Goal: Task Accomplishment & Management: Use online tool/utility

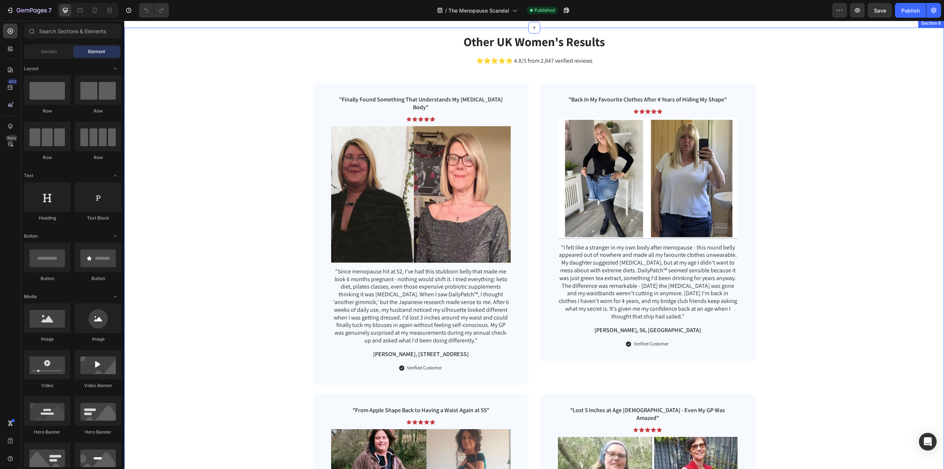
scroll to position [1696, 0]
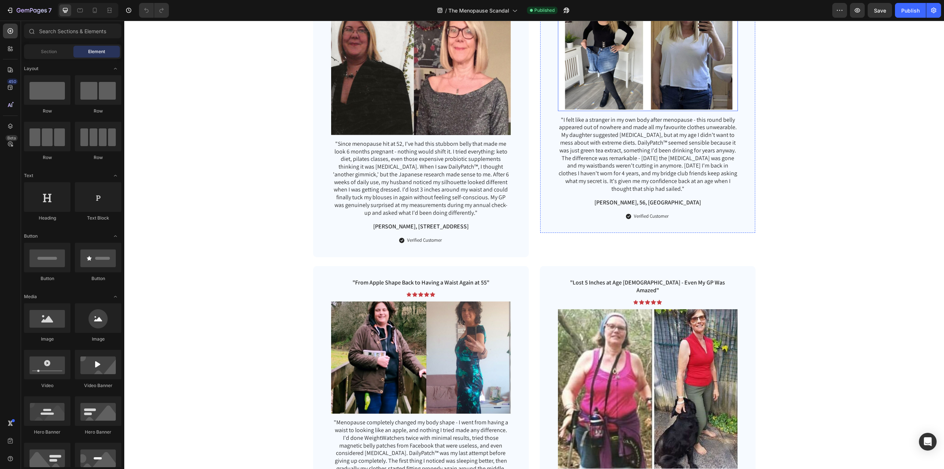
click at [621, 90] on img at bounding box center [648, 51] width 180 height 120
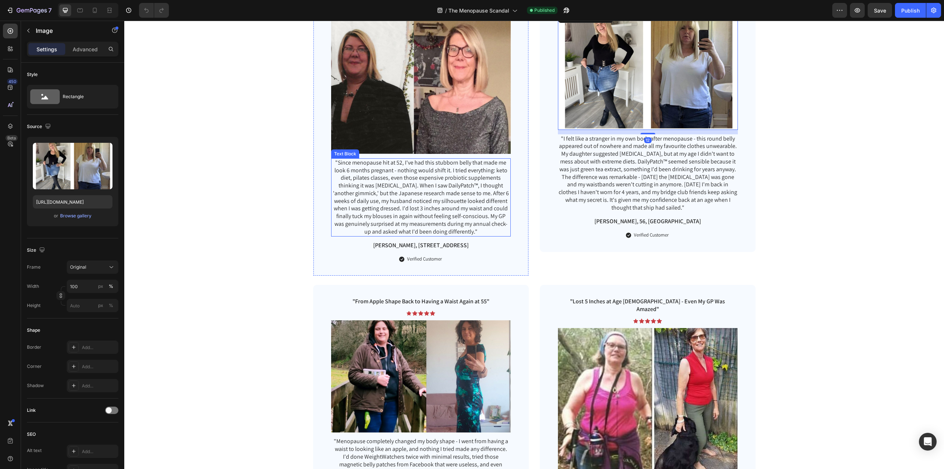
scroll to position [1659, 0]
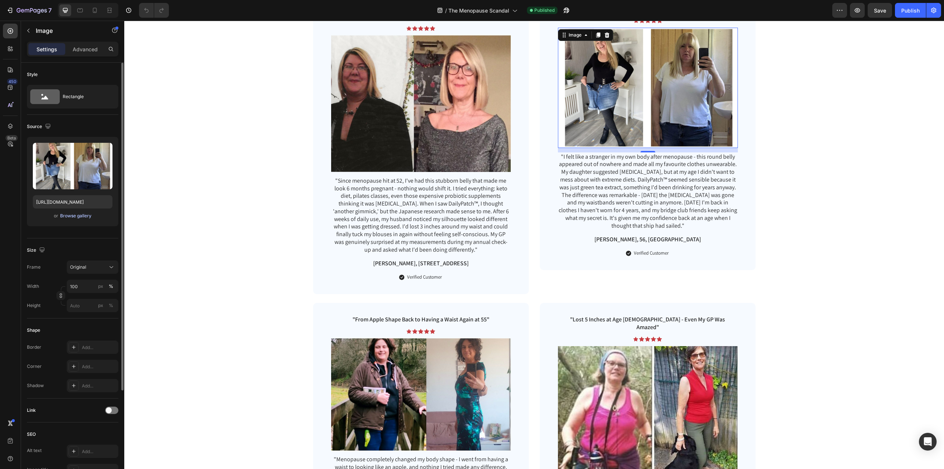
click at [70, 215] on div "Browse gallery" at bounding box center [75, 215] width 31 height 7
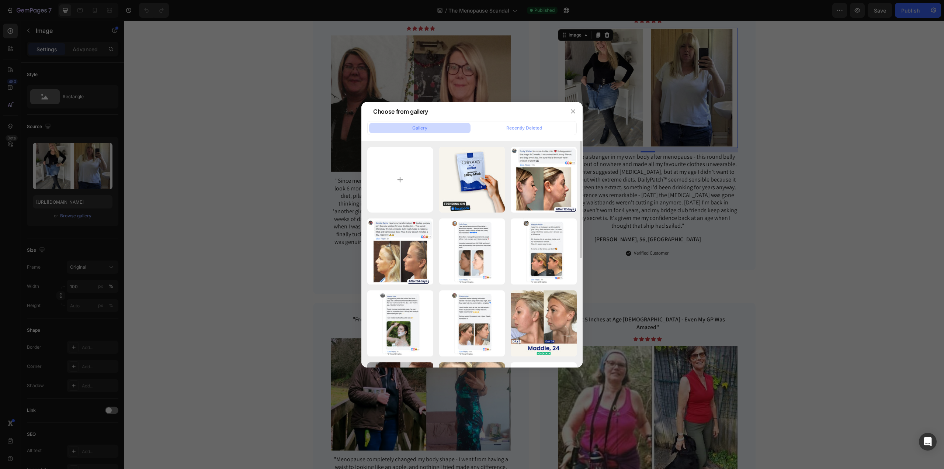
scroll to position [210, 0]
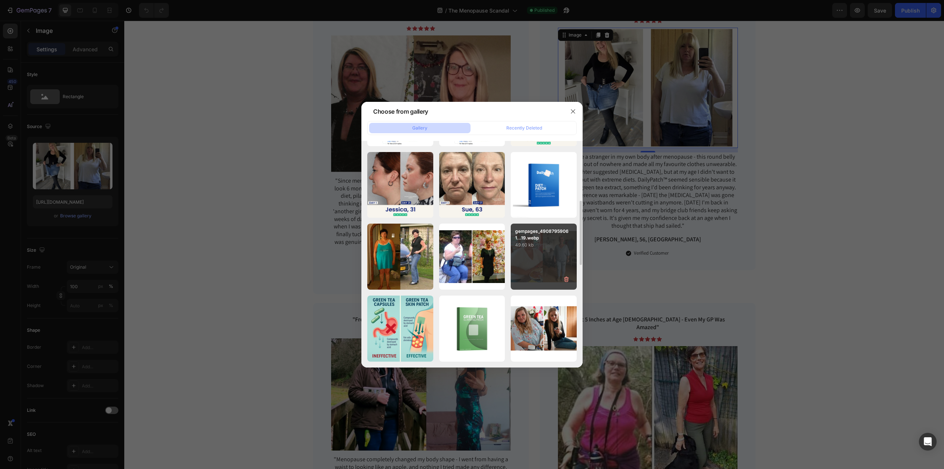
click at [546, 244] on p "49.60 kb" at bounding box center [543, 244] width 57 height 7
type input "[URL][DOMAIN_NAME]"
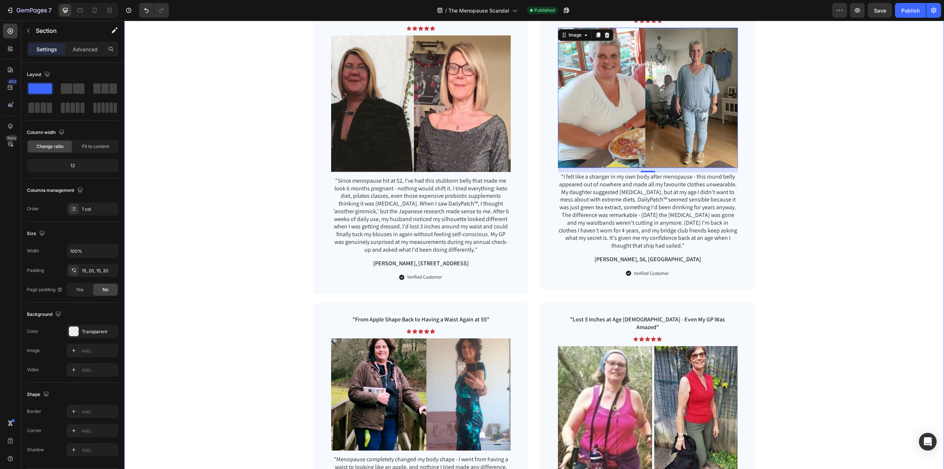
click at [813, 195] on div "Other [DEMOGRAPHIC_DATA] Women's Results Heading ⭐⭐⭐⭐⭐ 4.8/5 from 2,847 verifie…" at bounding box center [534, 293] width 805 height 703
click at [906, 11] on div "Publish" at bounding box center [910, 11] width 18 height 8
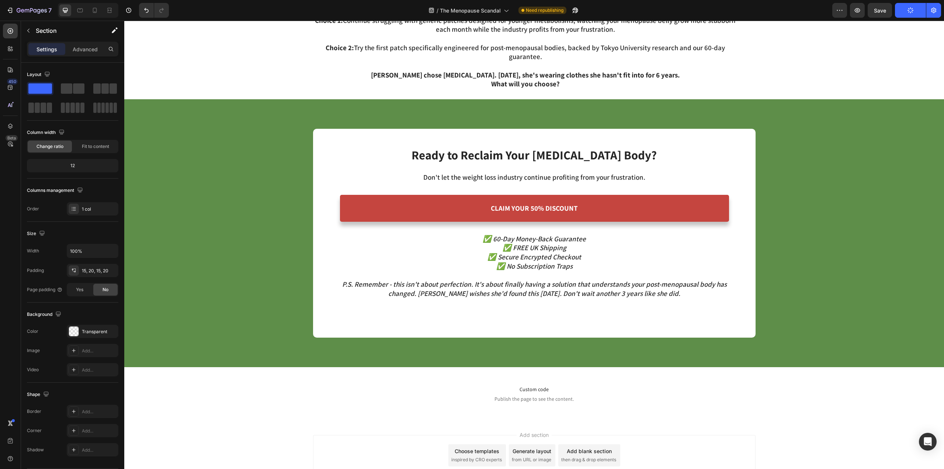
scroll to position [3112, 0]
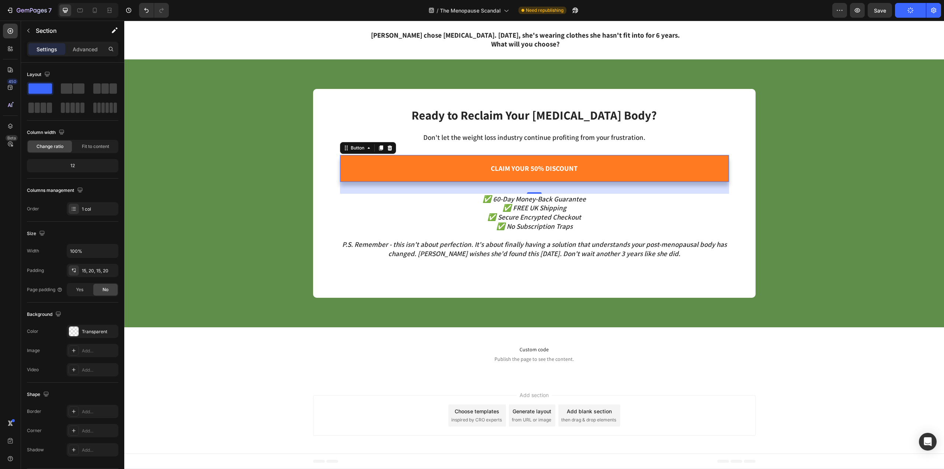
click at [639, 173] on link "CLAIM YOUR 50% DISCOUNT" at bounding box center [534, 168] width 389 height 27
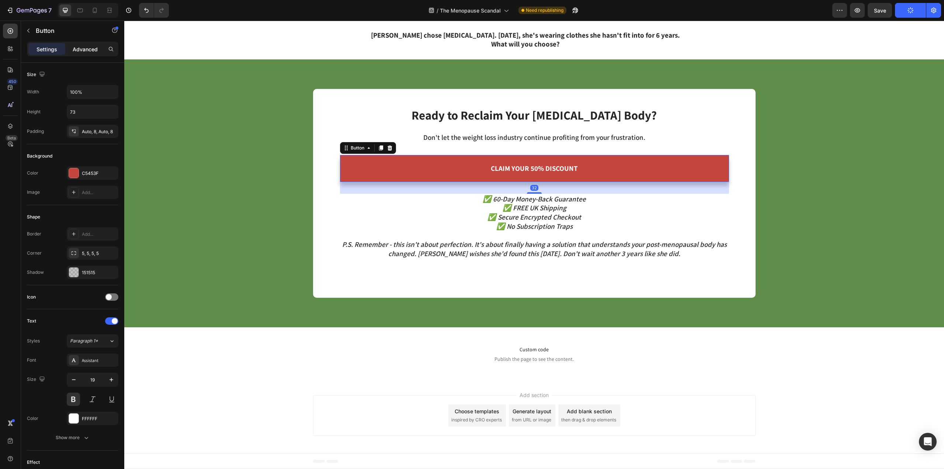
click at [84, 45] on p "Advanced" at bounding box center [85, 49] width 25 height 8
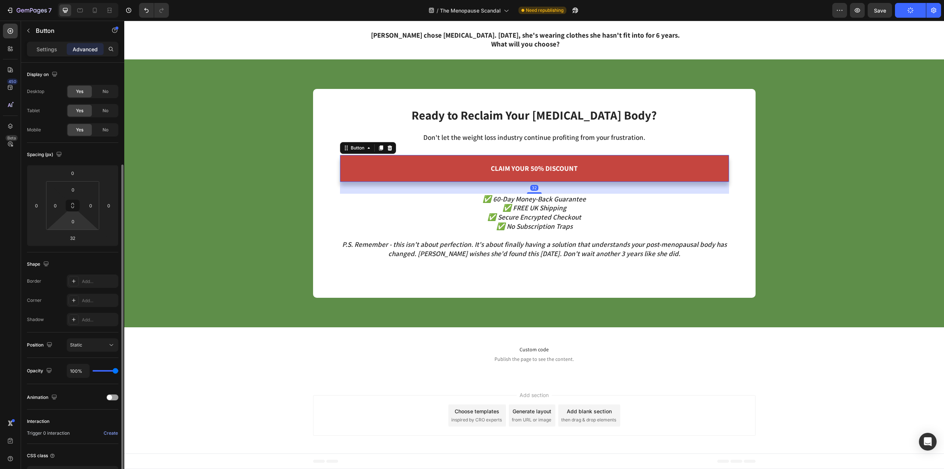
scroll to position [54, 0]
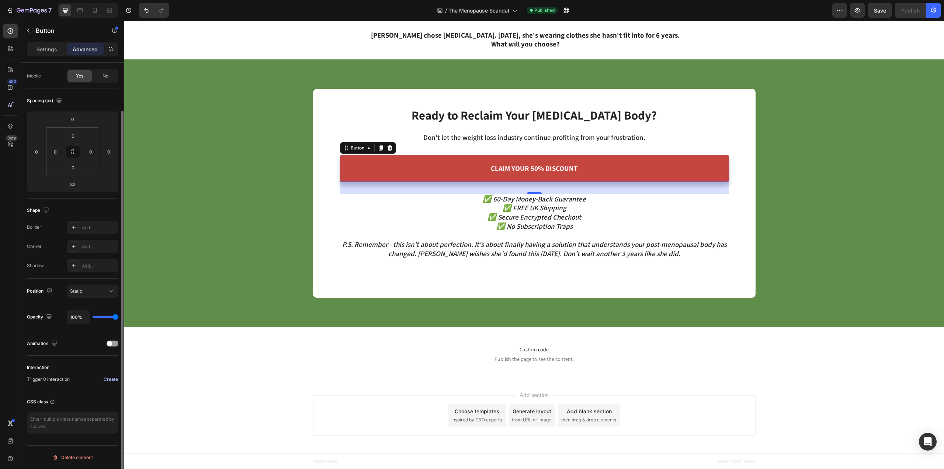
click at [110, 377] on div "Create" at bounding box center [111, 379] width 14 height 7
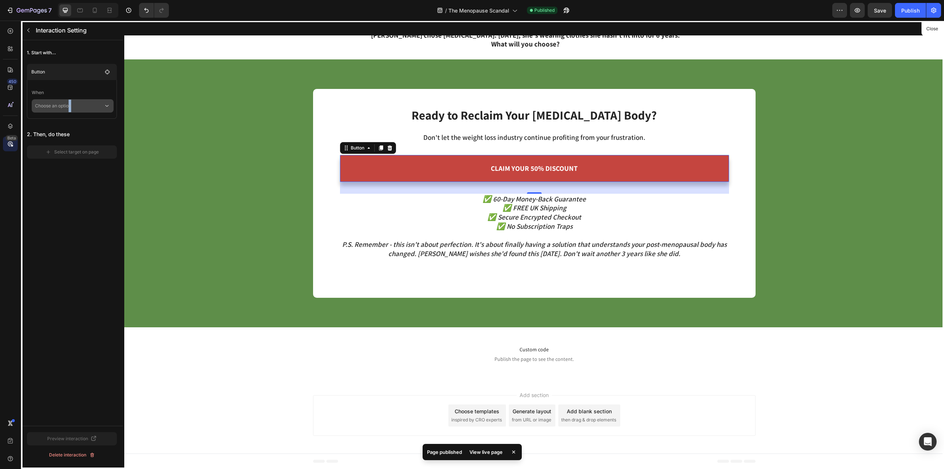
click at [70, 101] on p "Choose an option" at bounding box center [69, 105] width 69 height 13
click at [70, 129] on p "Click on element" at bounding box center [67, 125] width 35 height 7
click at [69, 163] on div "Select target on page" at bounding box center [71, 162] width 53 height 7
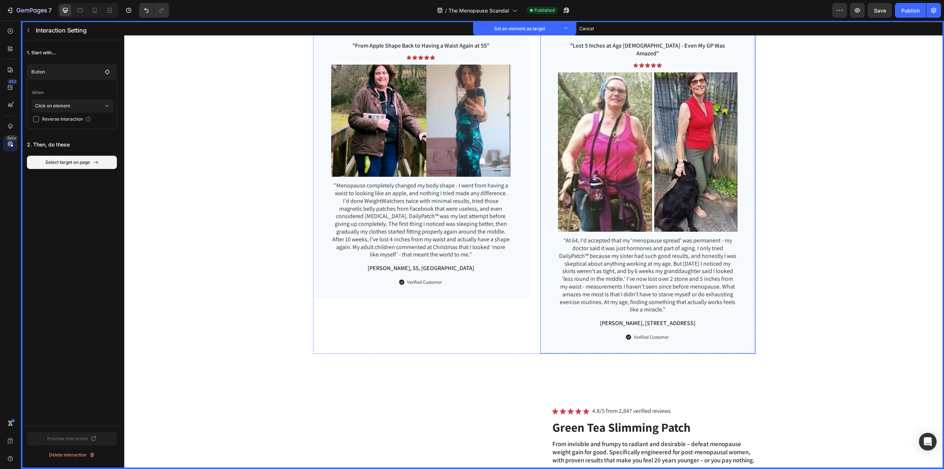
scroll to position [2191, 0]
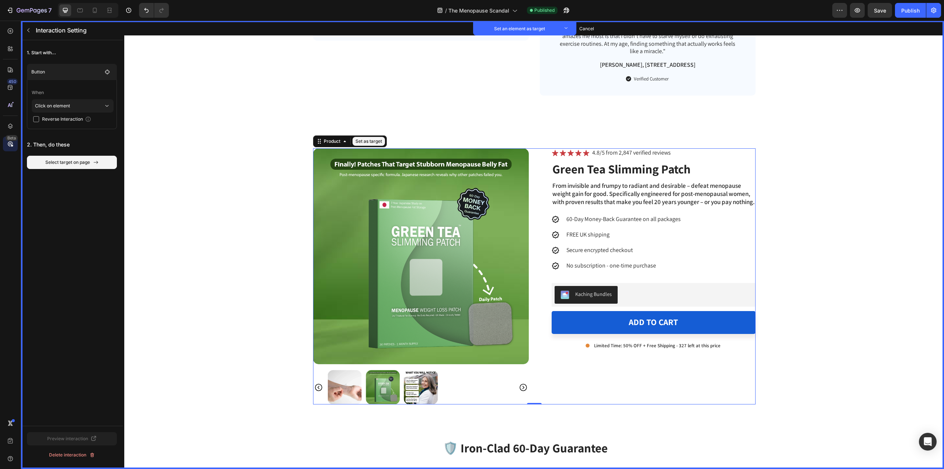
click at [533, 373] on div "Product Images Set as target Icon Set as target Icon Set as target Icon Set as …" at bounding box center [534, 276] width 442 height 256
click at [359, 137] on button "Set as target" at bounding box center [368, 141] width 32 height 9
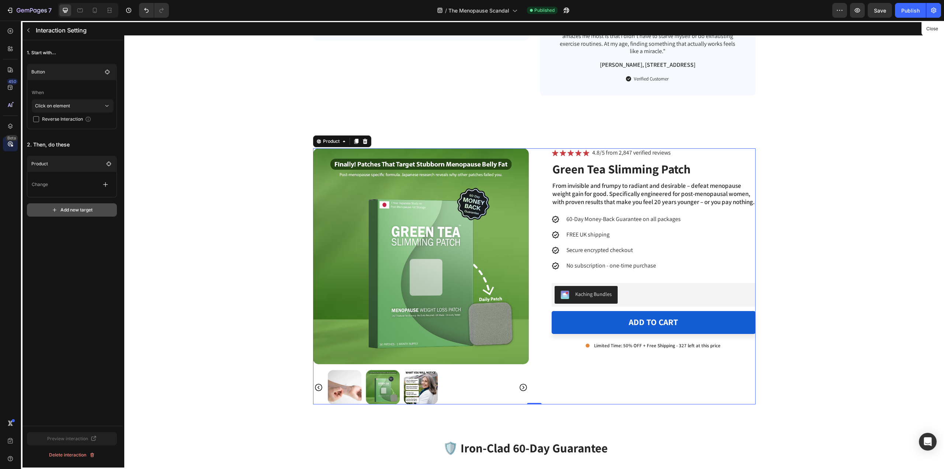
click at [54, 206] on div "Add new target" at bounding box center [72, 209] width 41 height 7
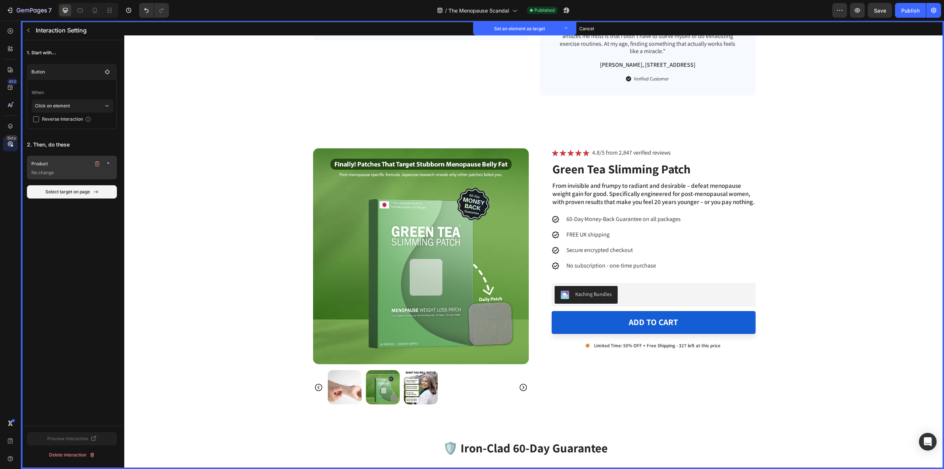
click at [54, 168] on div "Product" at bounding box center [72, 164] width 83 height 10
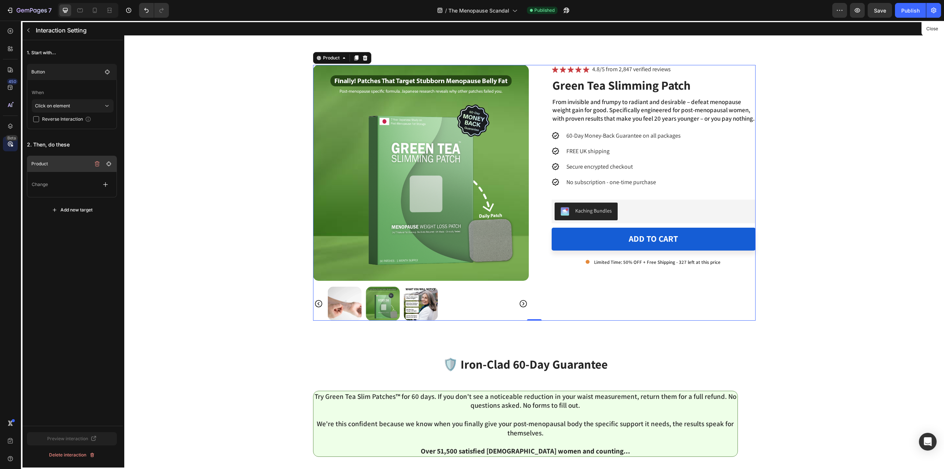
scroll to position [2285, 0]
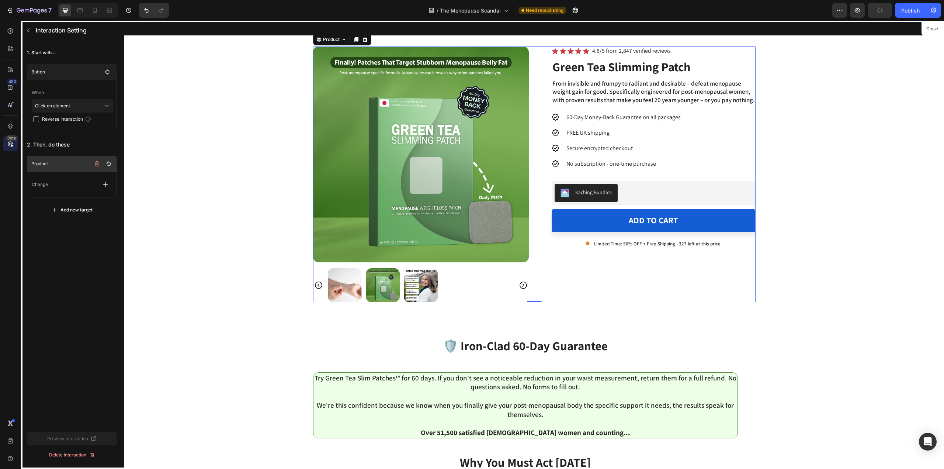
click at [54, 168] on div "Product" at bounding box center [72, 164] width 83 height 10
click at [55, 181] on div "Change" at bounding box center [72, 184] width 80 height 13
click at [88, 211] on div "Add new target" at bounding box center [72, 209] width 41 height 7
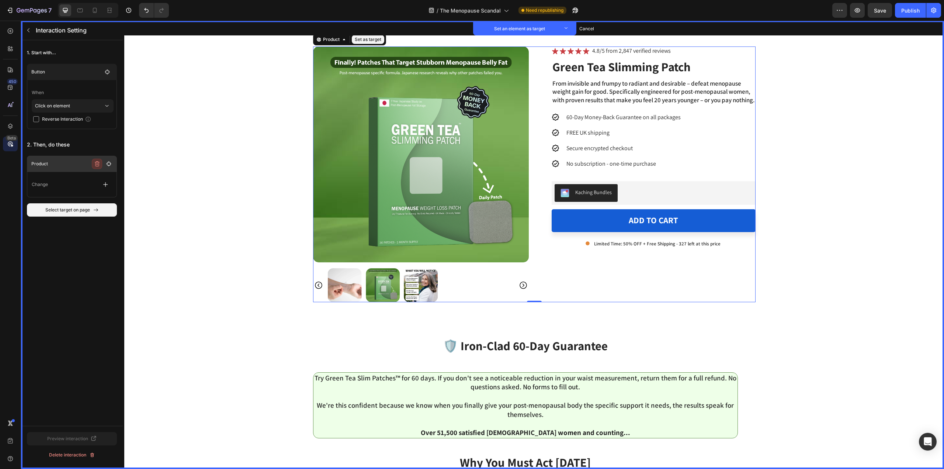
click at [100, 160] on button "button" at bounding box center [97, 164] width 10 height 10
click at [100, 160] on div "Delete" at bounding box center [104, 163] width 14 height 7
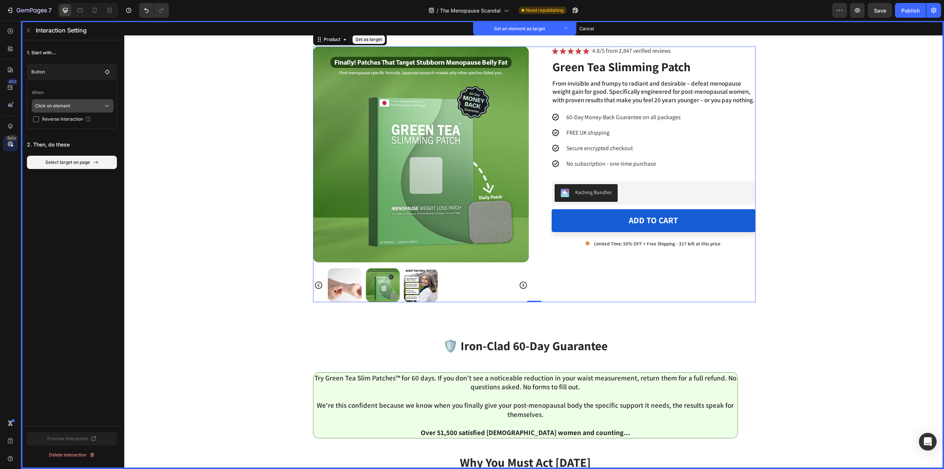
click at [62, 99] on div "Click on element" at bounding box center [73, 105] width 82 height 13
click at [62, 122] on p "Click on element" at bounding box center [67, 125] width 35 height 7
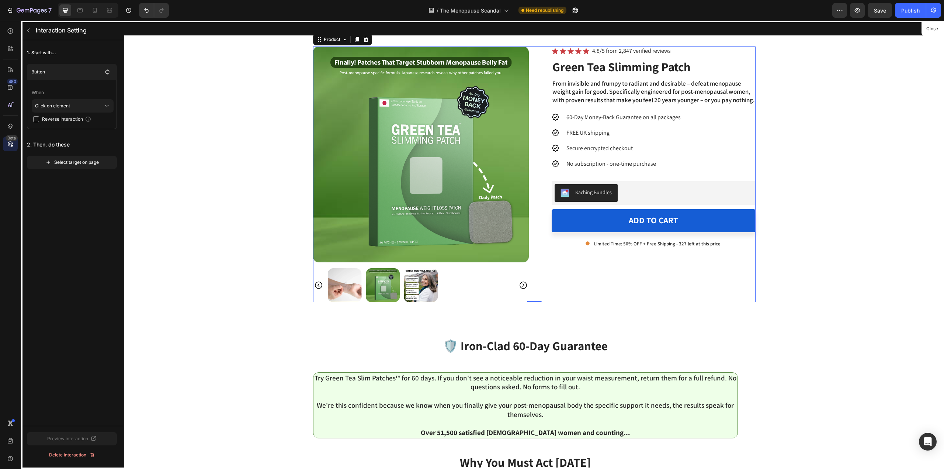
click at [59, 152] on div "2. Then, do these Select target on page" at bounding box center [72, 153] width 90 height 31
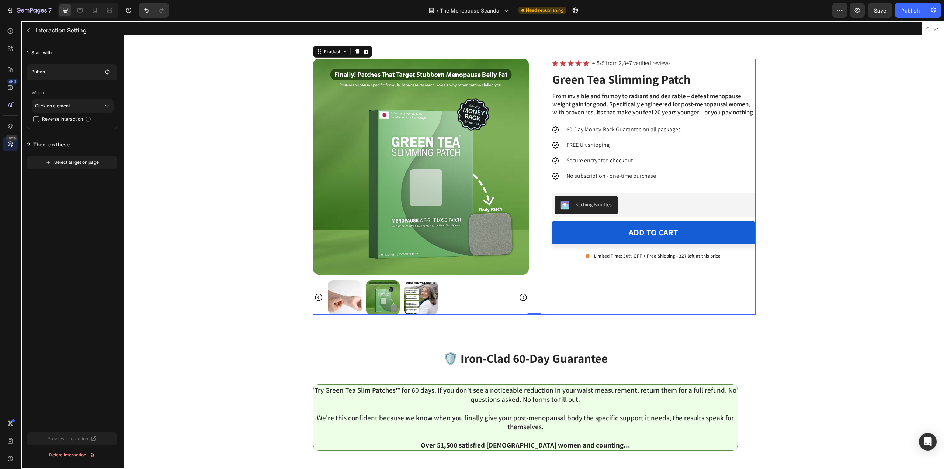
scroll to position [2090, 0]
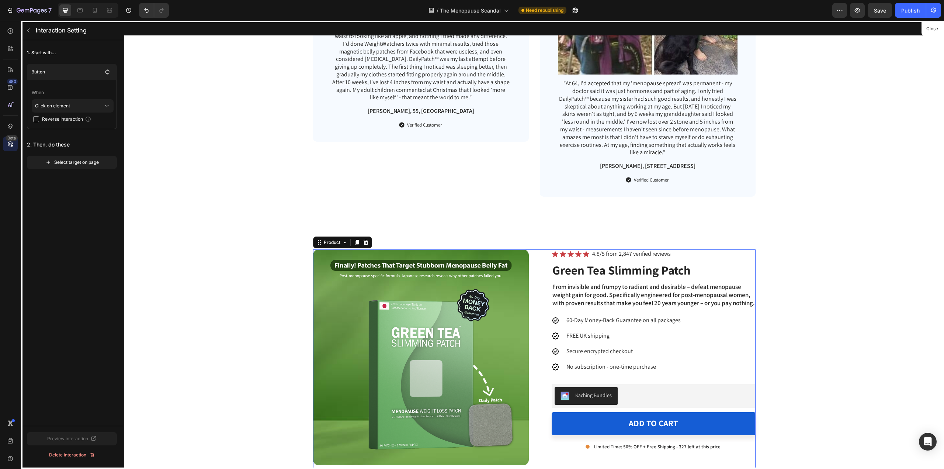
click at [541, 152] on div at bounding box center [534, 245] width 820 height 448
click at [538, 258] on div at bounding box center [534, 245] width 820 height 448
click at [79, 162] on div "Select target on page" at bounding box center [71, 162] width 53 height 7
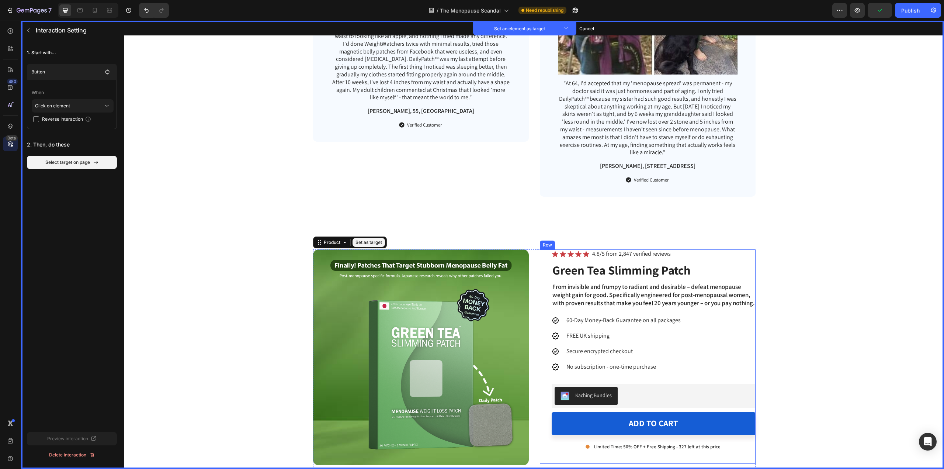
click at [540, 267] on div "Icon Set as target Icon Set as target Icon Set as target Icon Set as target Ico…" at bounding box center [648, 356] width 216 height 214
click at [533, 265] on div "Product Images Set as target Icon Set as target Icon Set as target Icon Set as …" at bounding box center [534, 377] width 442 height 256
click at [362, 238] on button "Set as target" at bounding box center [368, 242] width 32 height 9
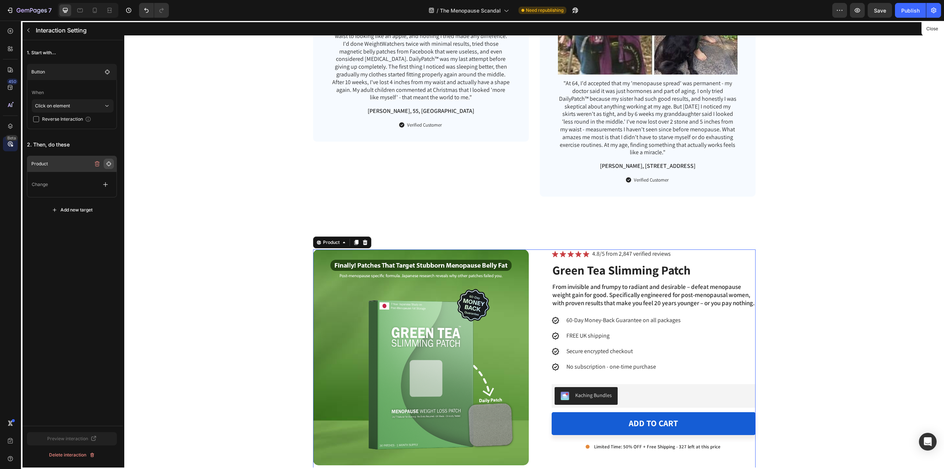
click at [108, 166] on icon "button" at bounding box center [109, 164] width 6 height 6
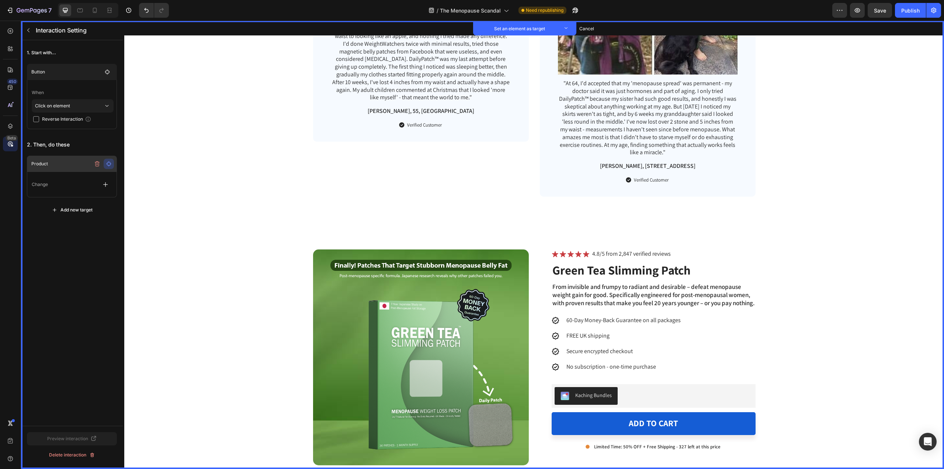
click at [76, 164] on p "Product" at bounding box center [60, 163] width 59 height 7
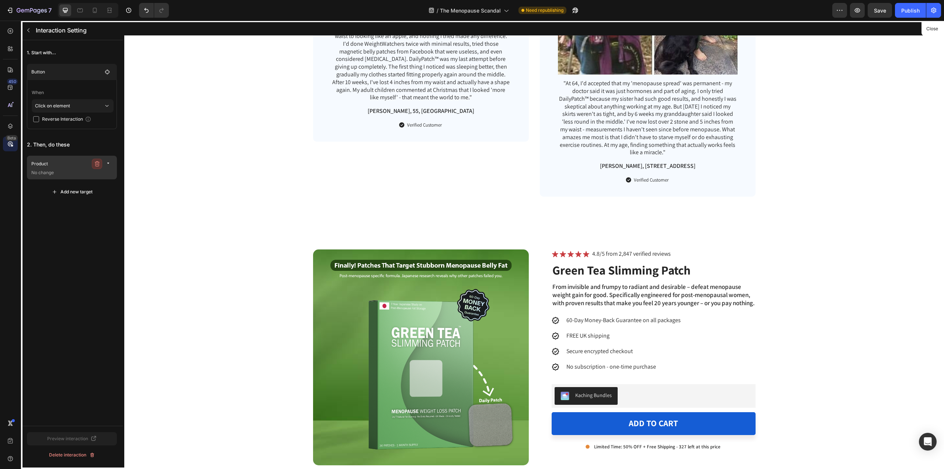
click at [98, 161] on icon "button" at bounding box center [97, 164] width 6 height 6
click at [98, 161] on div "Delete" at bounding box center [104, 163] width 14 height 7
click at [58, 157] on button "Select target on page" at bounding box center [72, 162] width 90 height 13
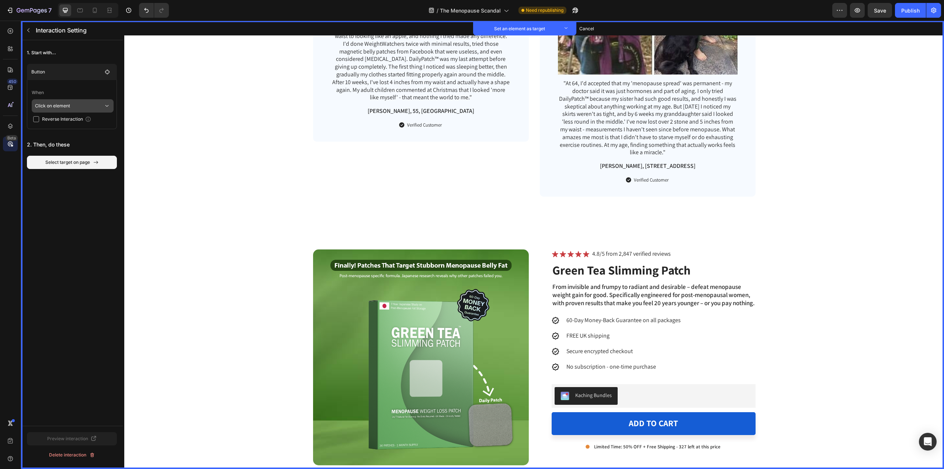
click at [66, 104] on p "Click on element" at bounding box center [69, 105] width 69 height 13
click at [59, 191] on div "1. Start with... Button When Click on element Reverse Interaction 2. Then, do t…" at bounding box center [72, 232] width 102 height 385
click at [69, 165] on div "Cancel select target" at bounding box center [72, 162] width 42 height 7
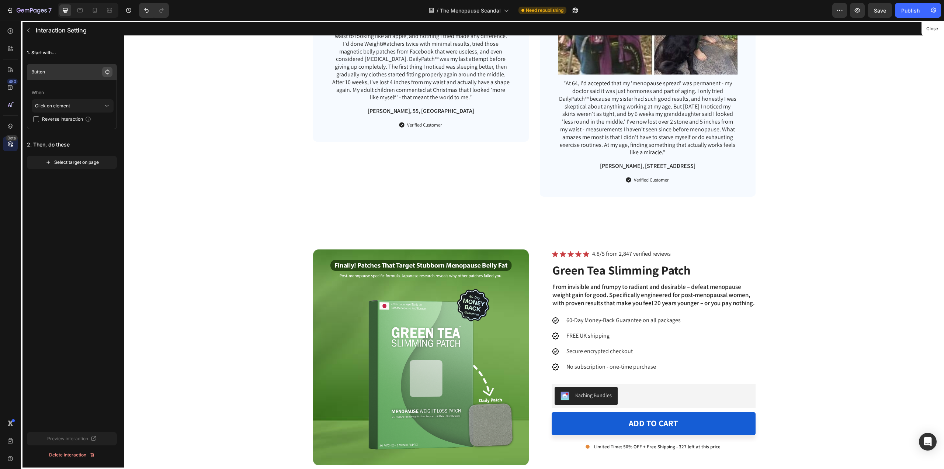
click at [102, 74] on button "button" at bounding box center [107, 72] width 10 height 10
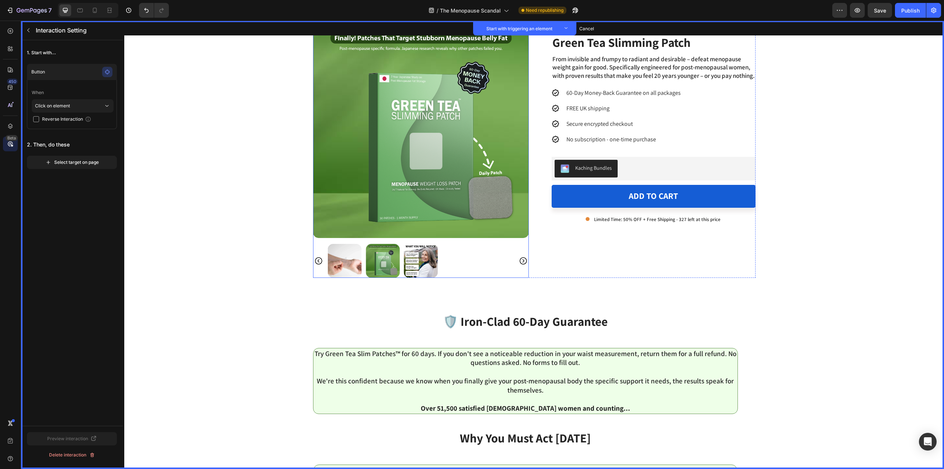
scroll to position [2311, 0]
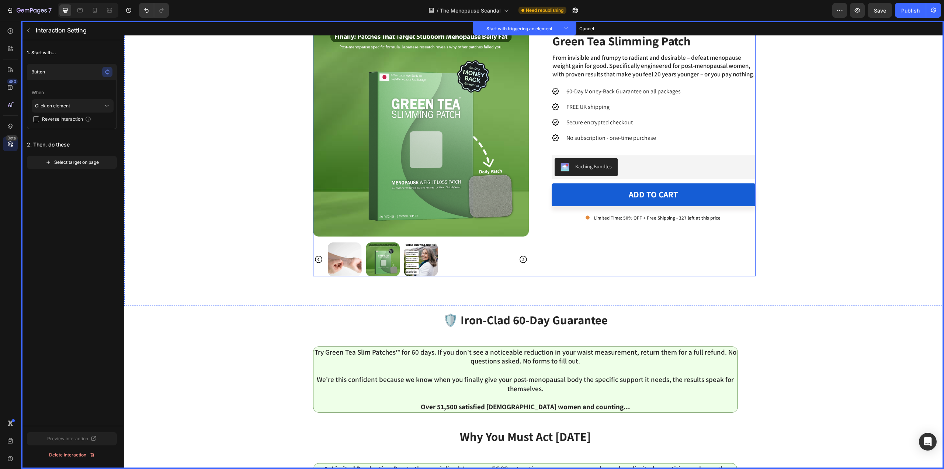
click at [534, 198] on div "Product Images Set as trigger Icon Set as trigger Icon Set as trigger Icon Set …" at bounding box center [534, 149] width 442 height 256
click at [49, 163] on icon "button" at bounding box center [48, 162] width 6 height 6
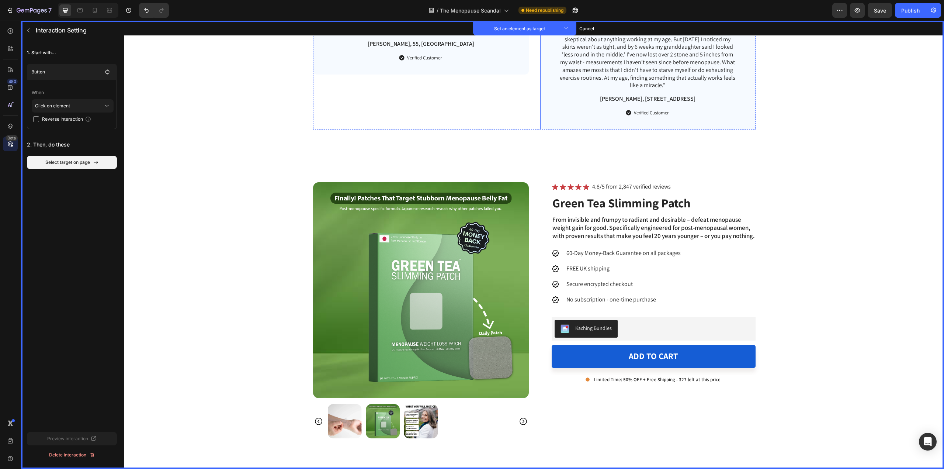
scroll to position [2127, 0]
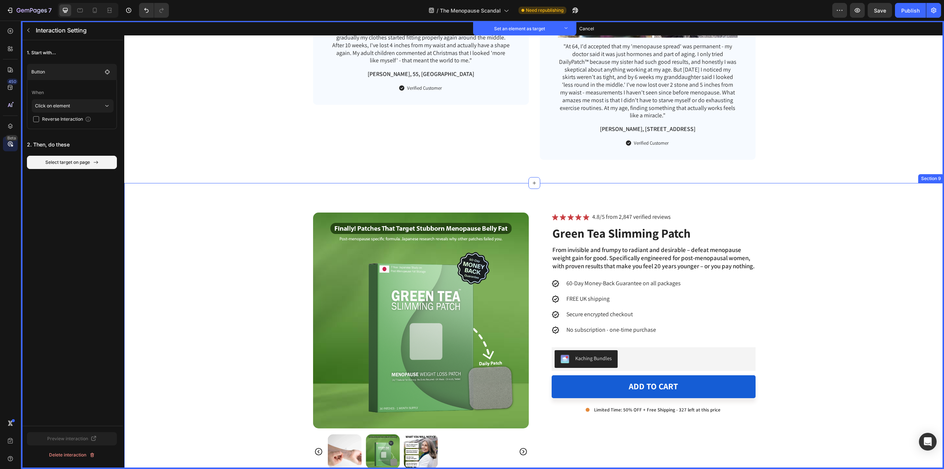
click at [539, 204] on div "Product Images Set as target Icon Set as target Icon Set as target Icon Set as …" at bounding box center [534, 340] width 820 height 314
click at [910, 171] on button "Set as target" at bounding box center [926, 175] width 32 height 9
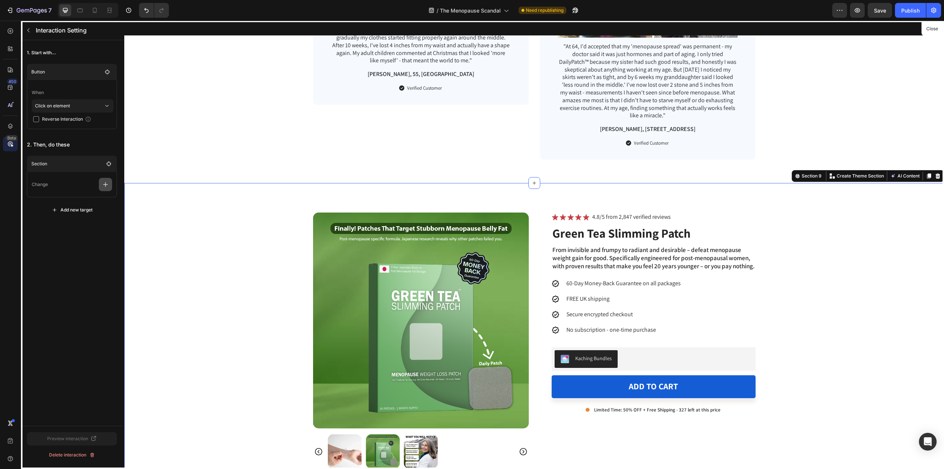
click at [102, 183] on icon "button" at bounding box center [105, 184] width 7 height 7
click at [71, 225] on p "Scroll to" at bounding box center [70, 228] width 78 height 13
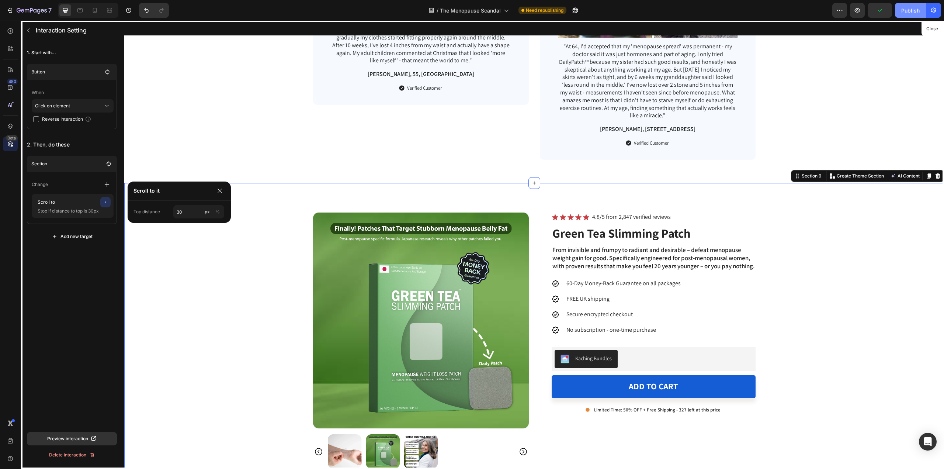
click at [910, 17] on button "Publish" at bounding box center [910, 10] width 31 height 15
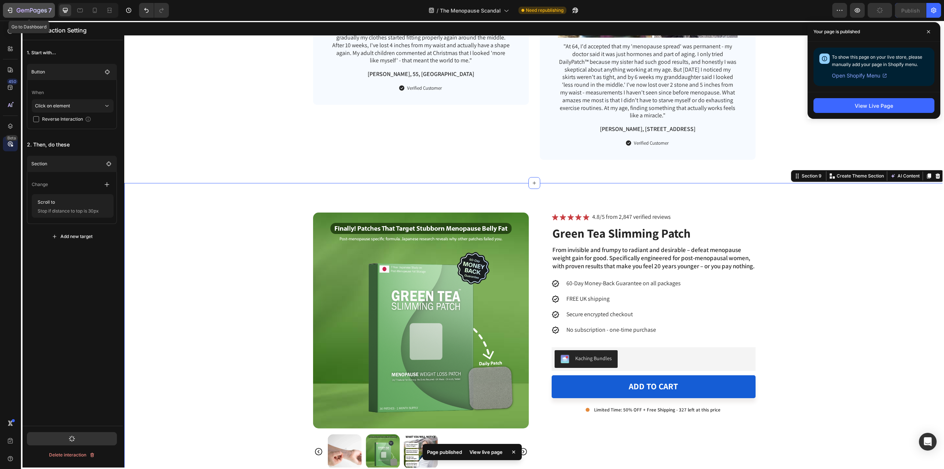
click at [25, 10] on icon "button" at bounding box center [32, 11] width 30 height 6
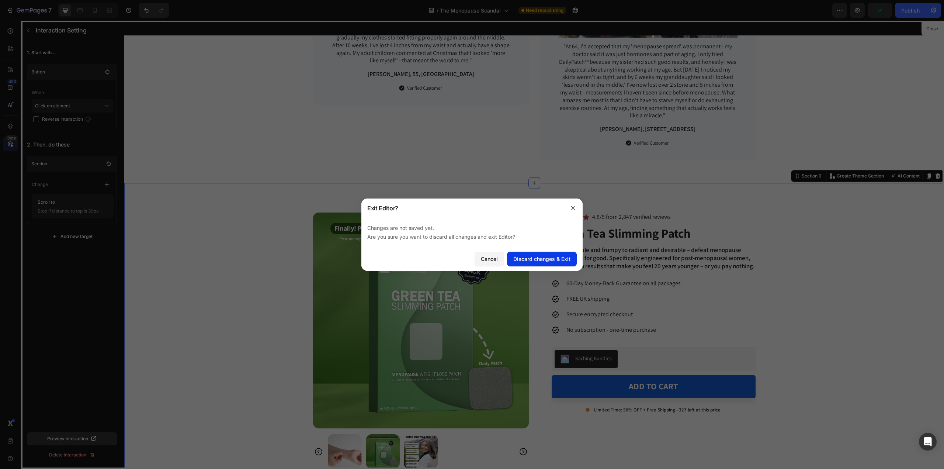
click at [526, 258] on div "Discard changes & Exit" at bounding box center [541, 259] width 57 height 8
